Goal: Find specific page/section: Find specific page/section

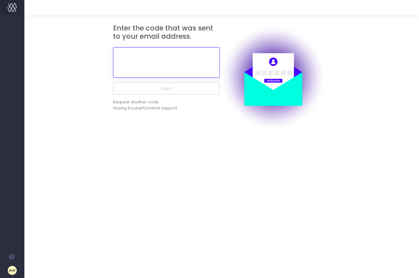
click at [154, 63] on input "text" at bounding box center [166, 62] width 107 height 30
click at [168, 66] on input "text" at bounding box center [166, 62] width 107 height 30
click at [161, 61] on input "text" at bounding box center [166, 62] width 107 height 30
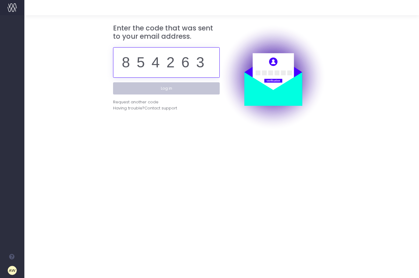
type input "854263"
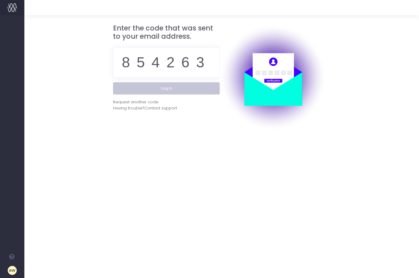
click at [155, 87] on button "Log in" at bounding box center [166, 88] width 107 height 12
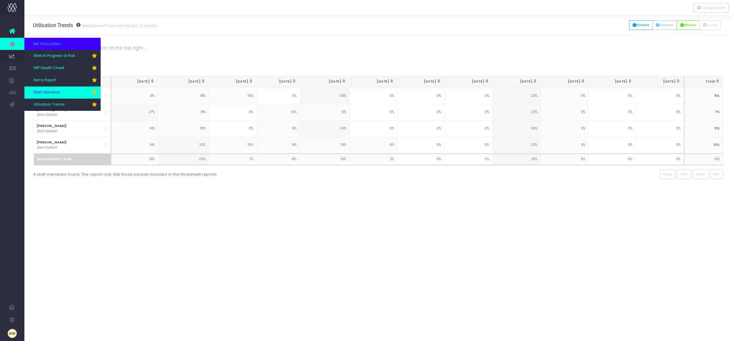
click at [56, 90] on span "Staff Utilisation" at bounding box center [47, 92] width 27 height 5
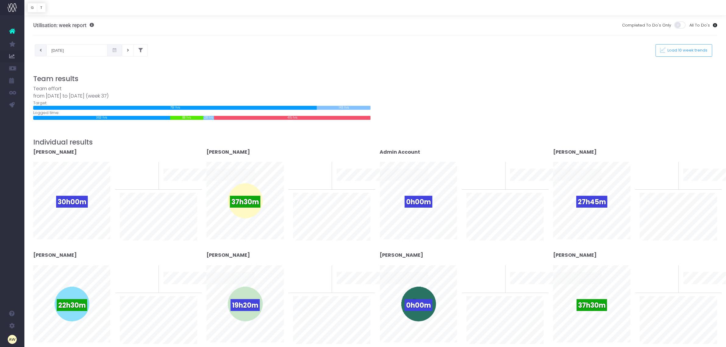
click at [42, 50] on button at bounding box center [41, 50] width 12 height 12
type input "[DATE]"
